Goal: Find specific page/section: Find specific page/section

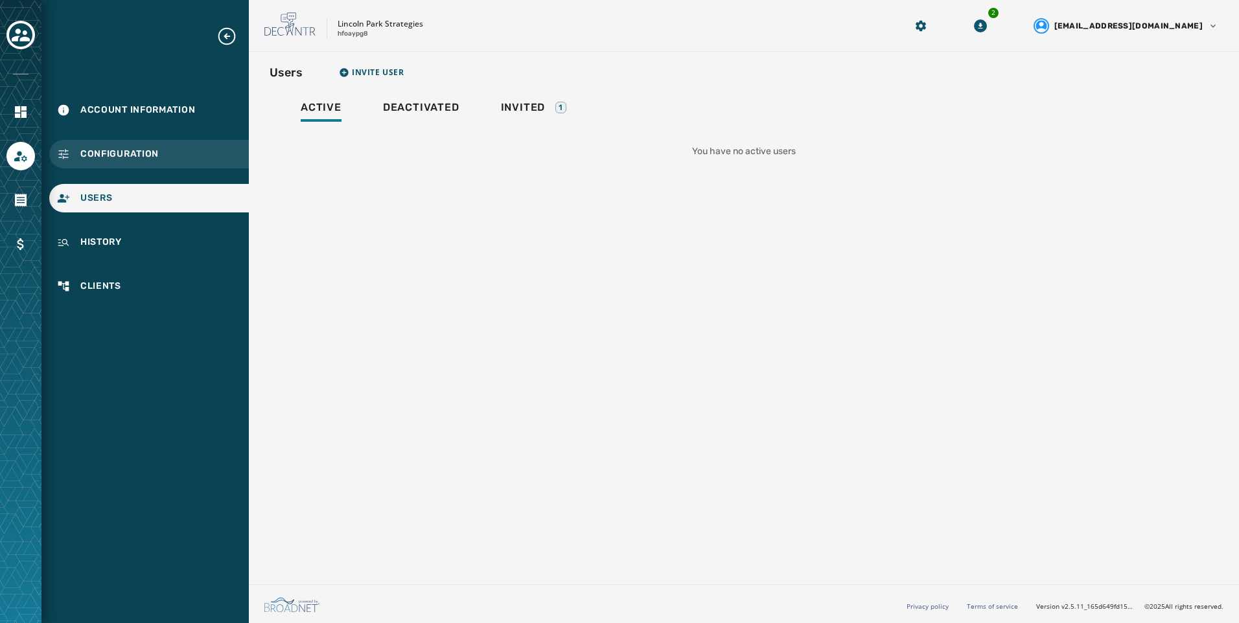
click at [128, 155] on span "Configuration" at bounding box center [119, 154] width 78 height 13
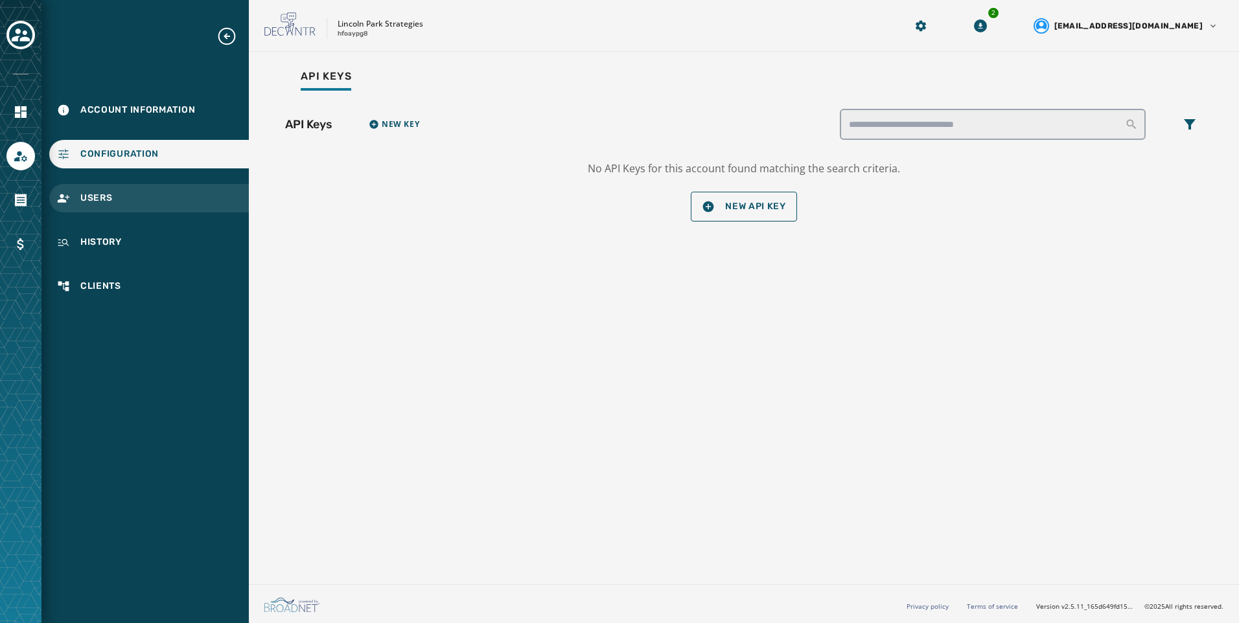
click at [133, 194] on div "Users" at bounding box center [149, 198] width 200 height 29
